Goal: Task Accomplishment & Management: Manage account settings

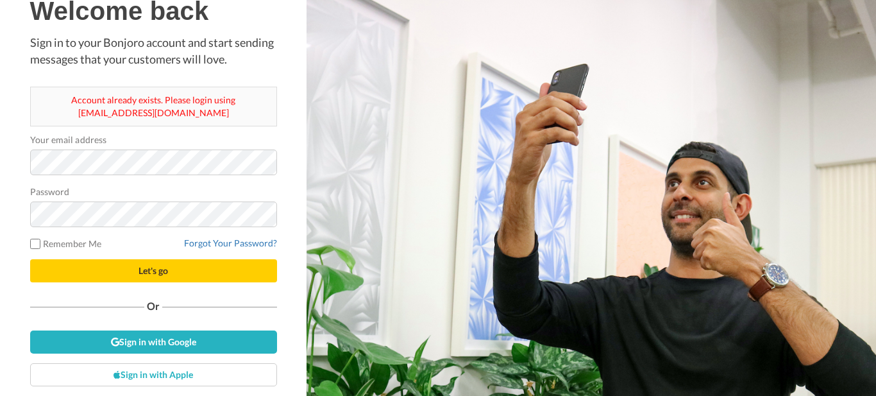
drag, startPoint x: 89, startPoint y: 112, endPoint x: 210, endPoint y: 119, distance: 121.4
click at [210, 119] on div "Account already exists. Please login using lizsiewert@goneriding.com.au" at bounding box center [153, 107] width 247 height 40
copy div "lizsiewert@goneriding.com.au"
click at [30, 259] on button "Let's go" at bounding box center [153, 270] width 247 height 23
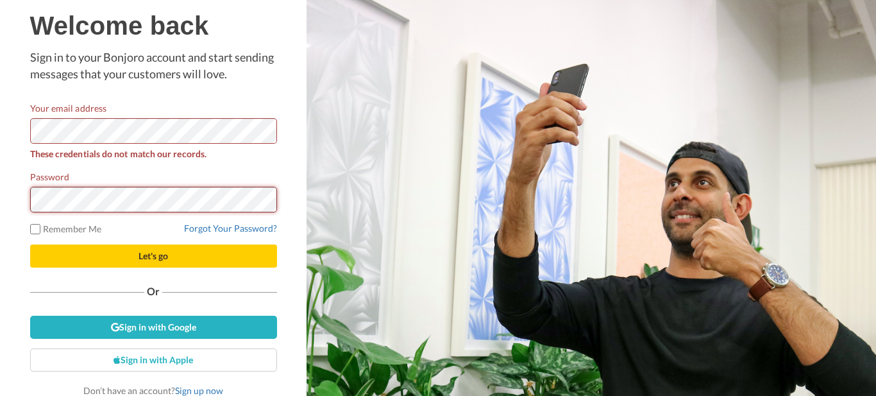
click at [30, 244] on button "Let's go" at bounding box center [153, 255] width 247 height 23
click at [223, 225] on link "Forgot Your Password?" at bounding box center [230, 227] width 93 height 11
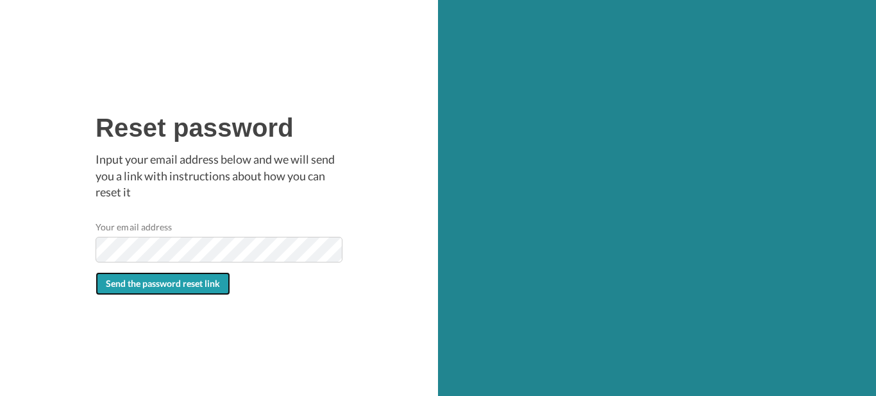
click at [146, 286] on span "Send the password reset link" at bounding box center [163, 283] width 114 height 11
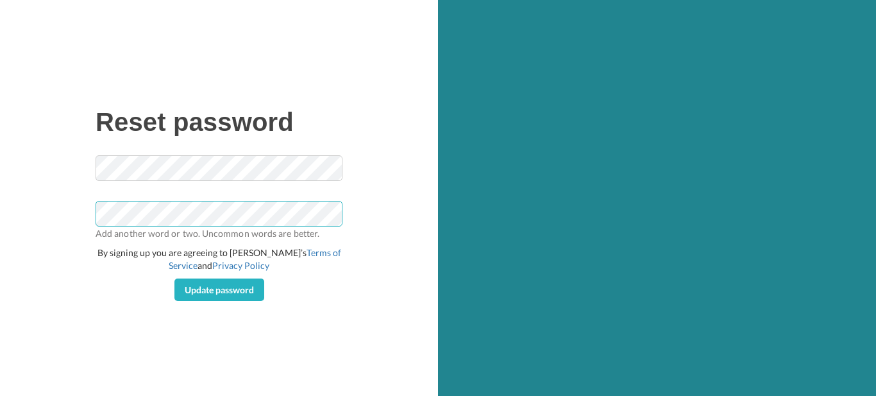
click at [174, 278] on button "Update password" at bounding box center [219, 289] width 90 height 23
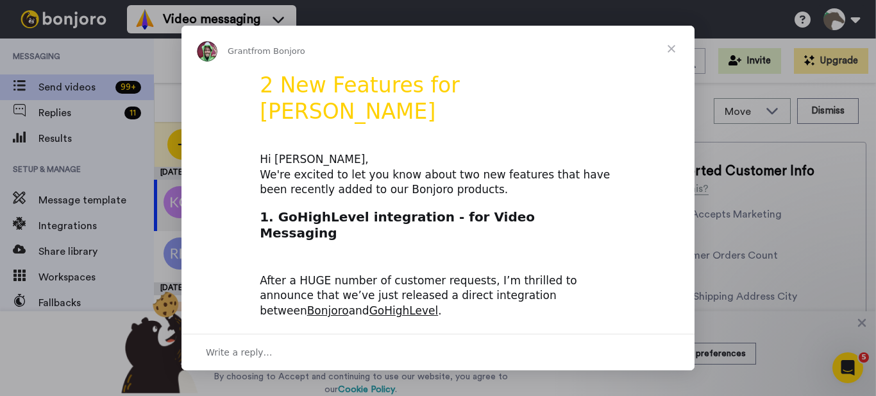
click at [674, 47] on span "Close" at bounding box center [671, 49] width 46 height 46
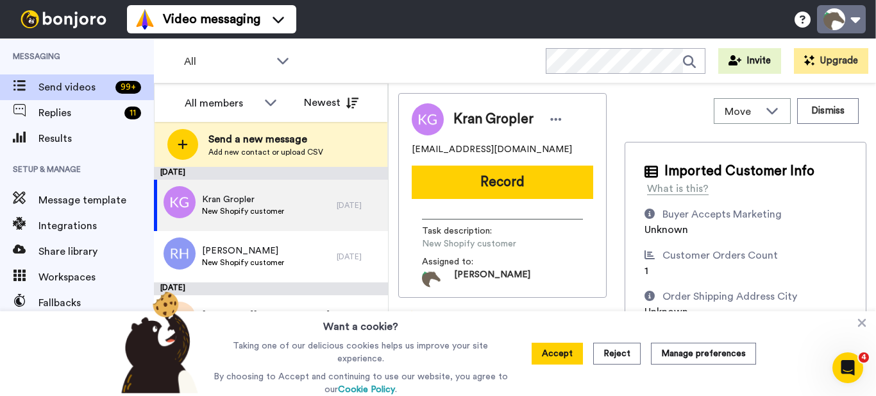
click at [855, 18] on button at bounding box center [841, 19] width 49 height 28
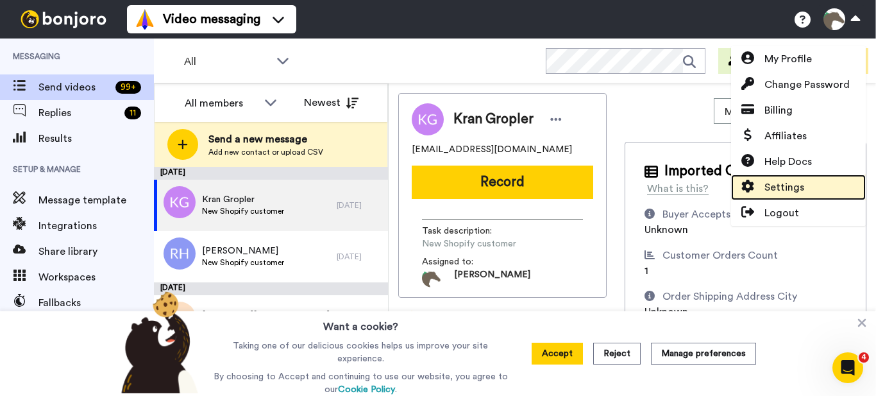
click at [786, 186] on span "Settings" at bounding box center [784, 187] width 40 height 15
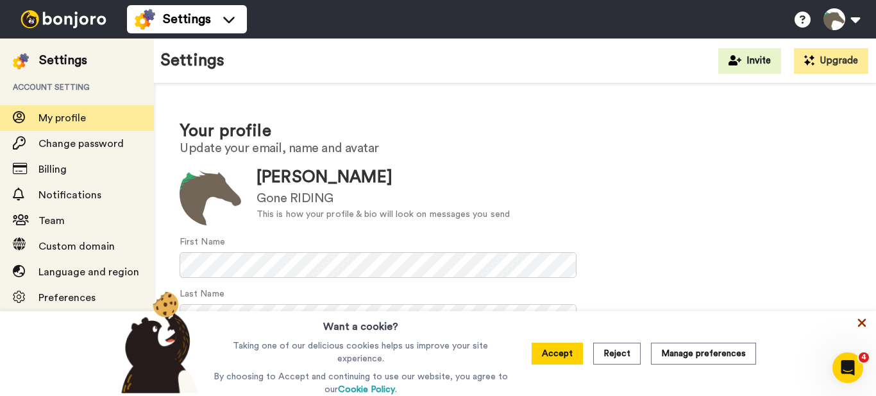
click at [860, 319] on icon at bounding box center [861, 322] width 13 height 13
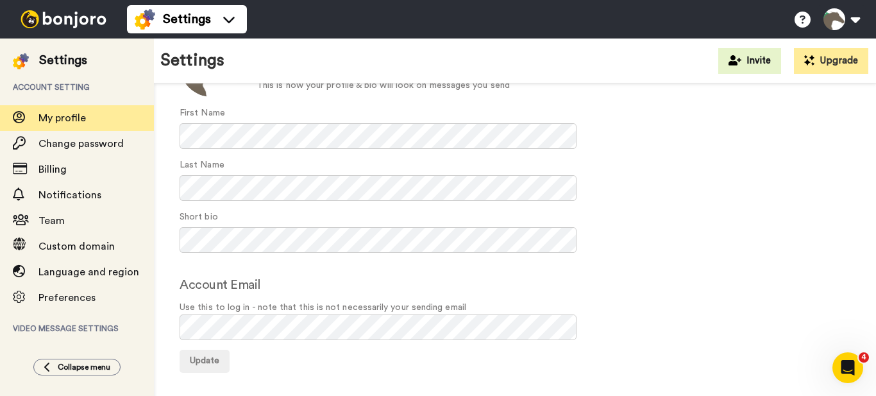
scroll to position [133, 0]
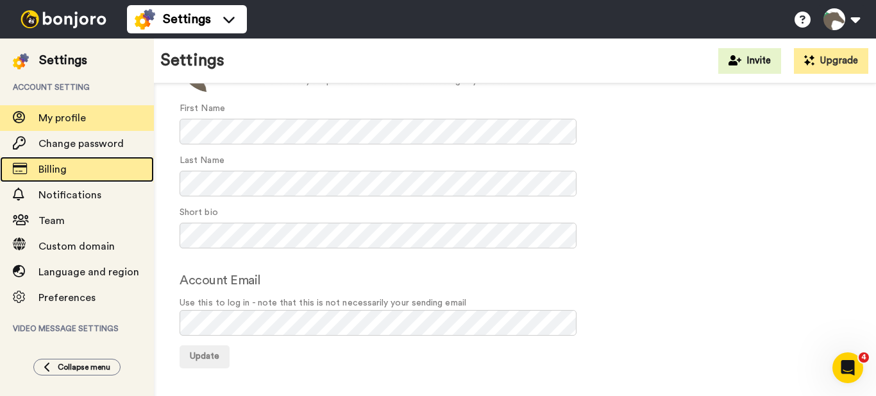
click at [42, 168] on span "Billing" at bounding box center [52, 169] width 28 height 10
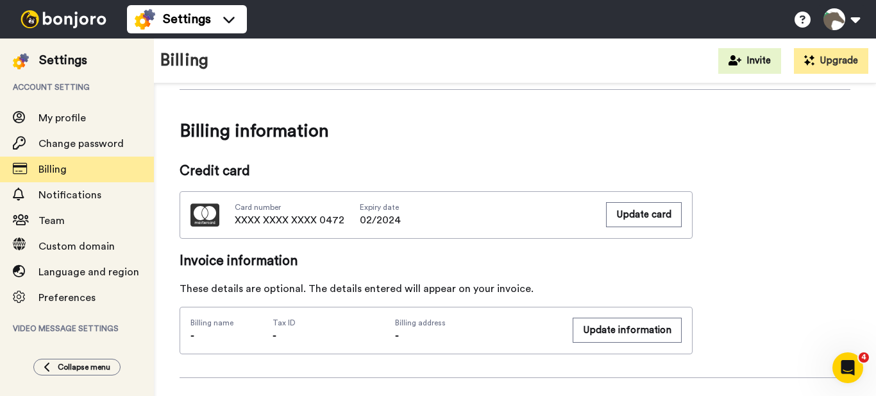
scroll to position [64, 0]
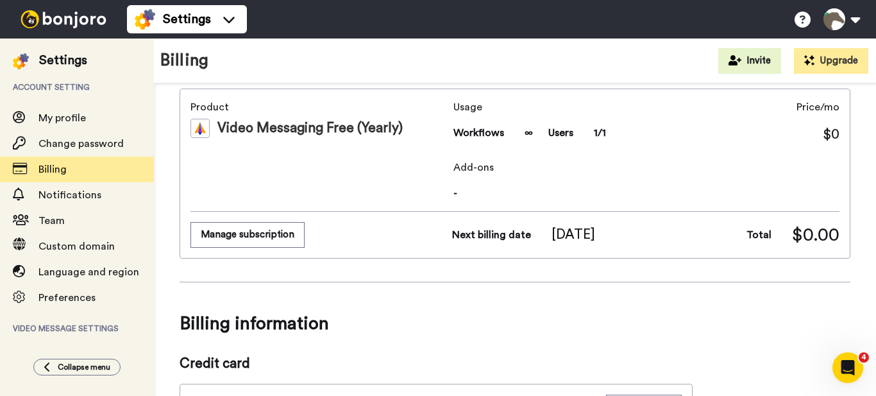
click at [228, 239] on button "Manage subscription" at bounding box center [247, 234] width 114 height 25
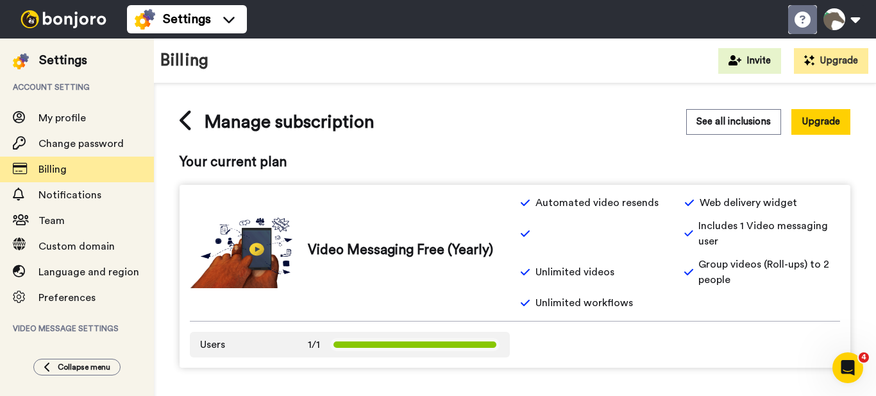
click at [795, 20] on icon at bounding box center [802, 20] width 16 height 16
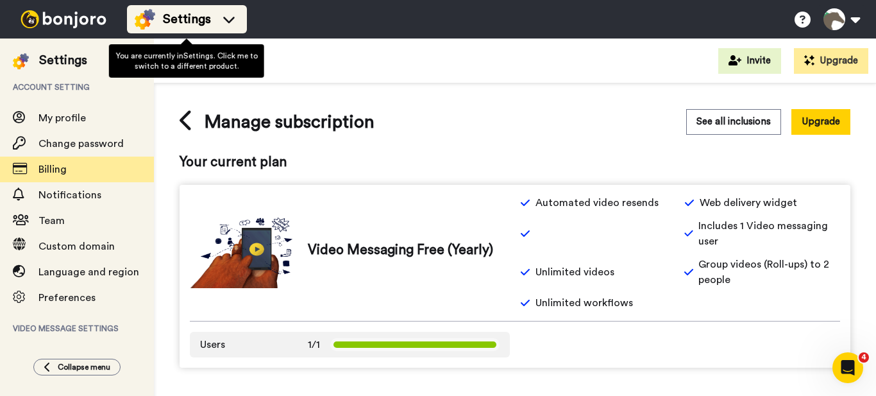
click at [233, 18] on icon at bounding box center [229, 20] width 12 height 6
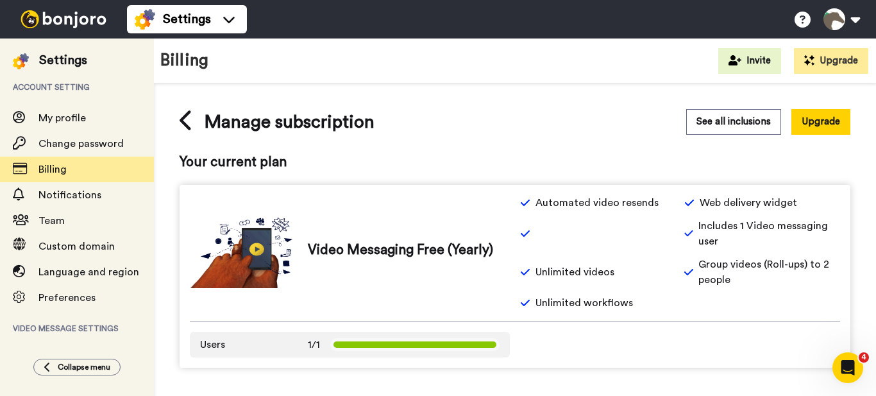
click at [436, 83] on div "Billing Invite Upgrade" at bounding box center [515, 60] width 722 height 45
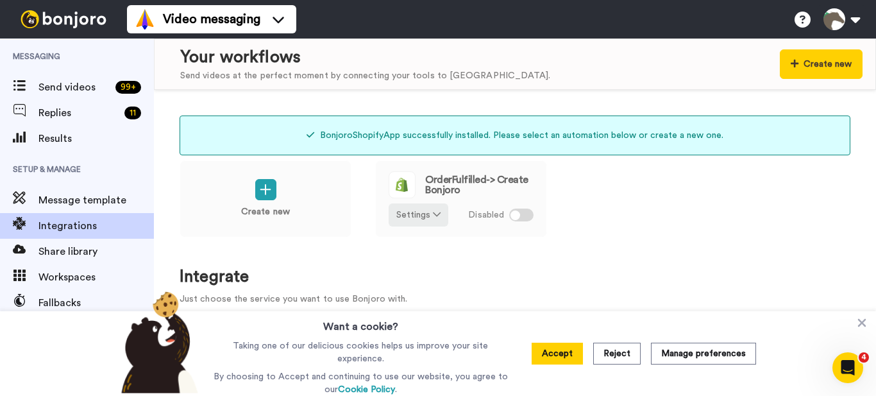
click at [863, 324] on icon at bounding box center [861, 322] width 13 height 13
